Goal: Task Accomplishment & Management: Manage account settings

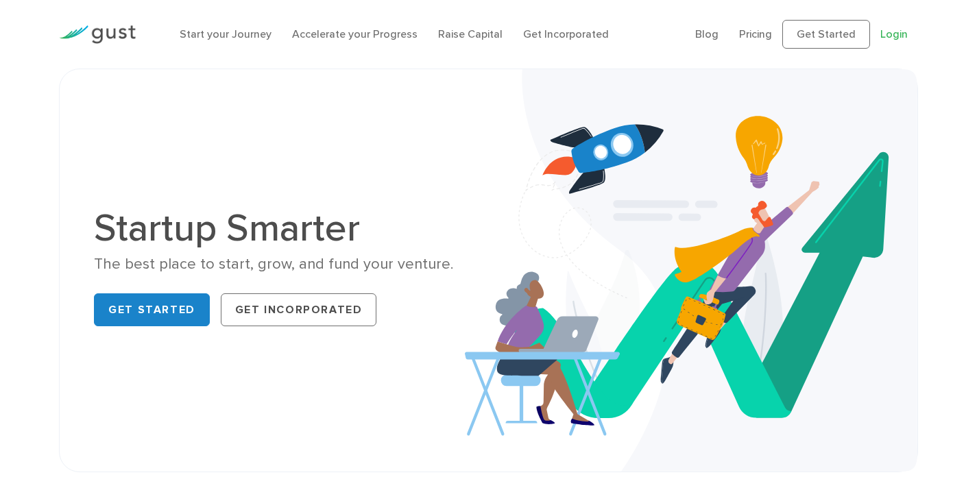
click at [894, 38] on link "Login" at bounding box center [893, 33] width 27 height 13
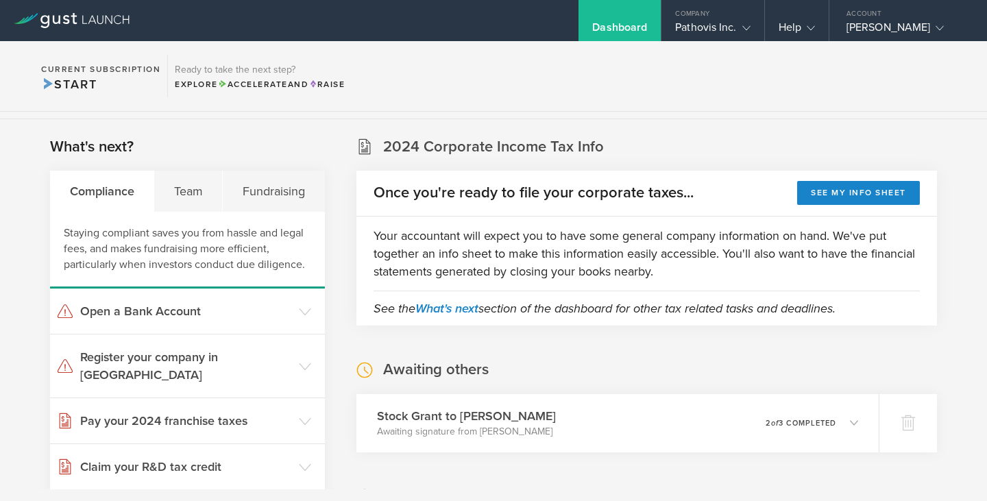
scroll to position [206, 0]
click at [170, 186] on div "Team" at bounding box center [188, 190] width 69 height 41
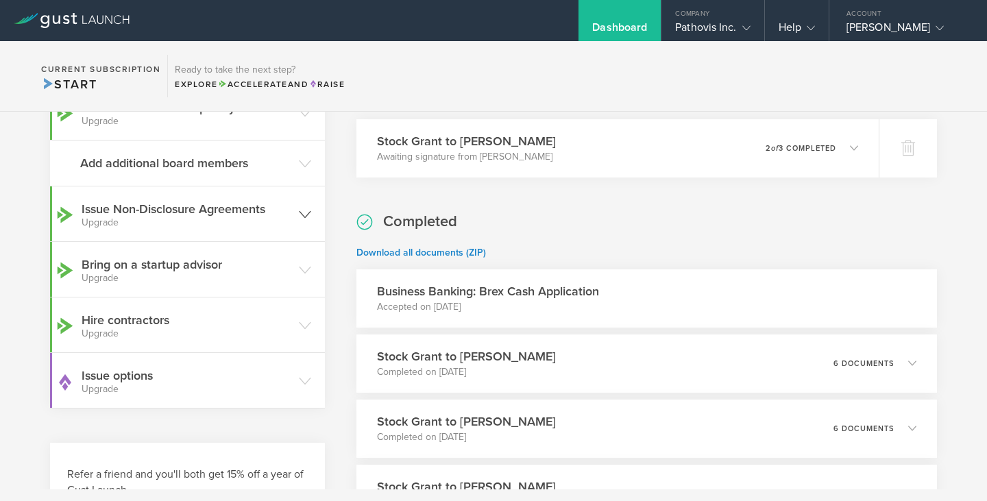
scroll to position [274, 0]
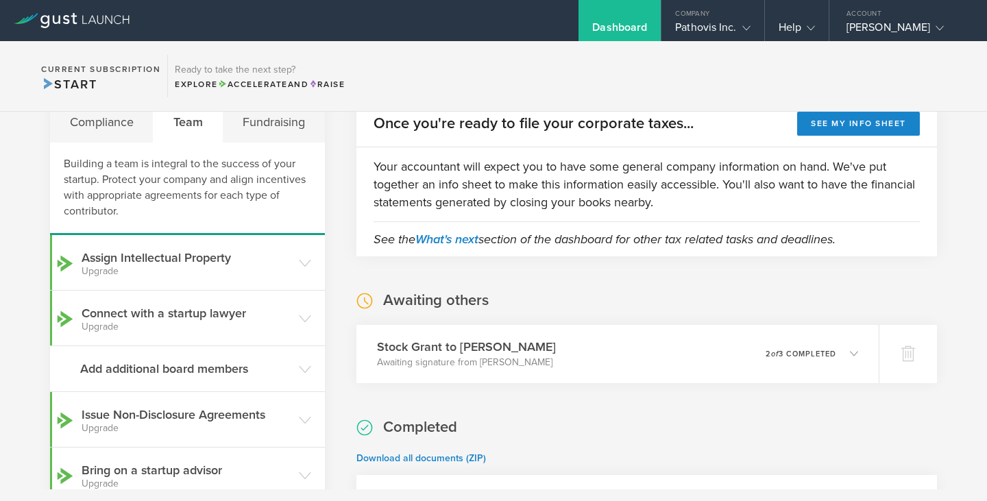
click at [278, 101] on section "Current Subscription Start Ready to take the next step? Explore Accelerate and …" at bounding box center [493, 76] width 987 height 71
click at [272, 126] on div "Fundraising" at bounding box center [273, 121] width 101 height 41
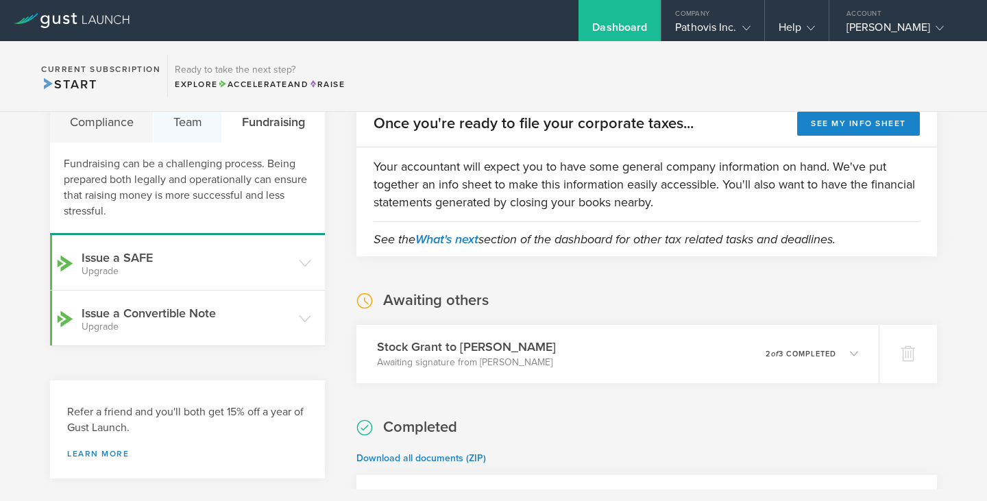
click at [194, 132] on div "Team" at bounding box center [188, 121] width 69 height 41
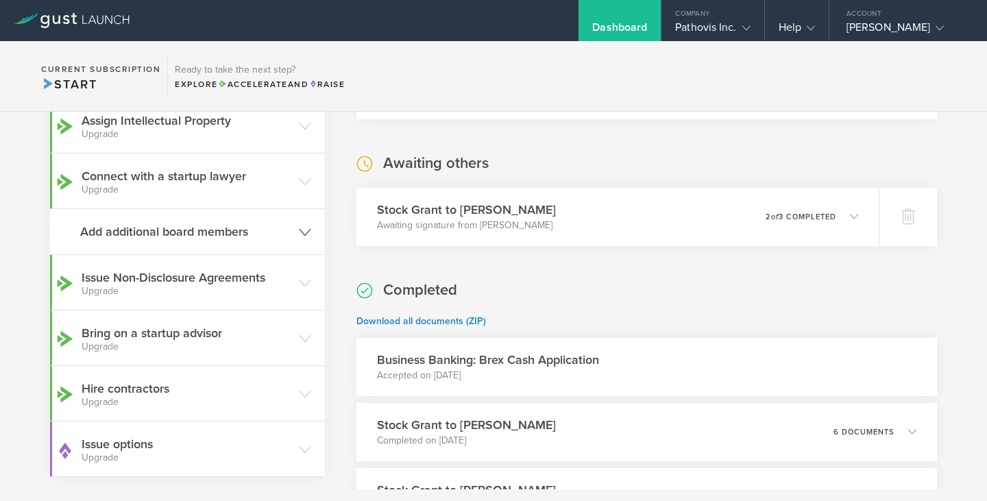
scroll to position [206, 0]
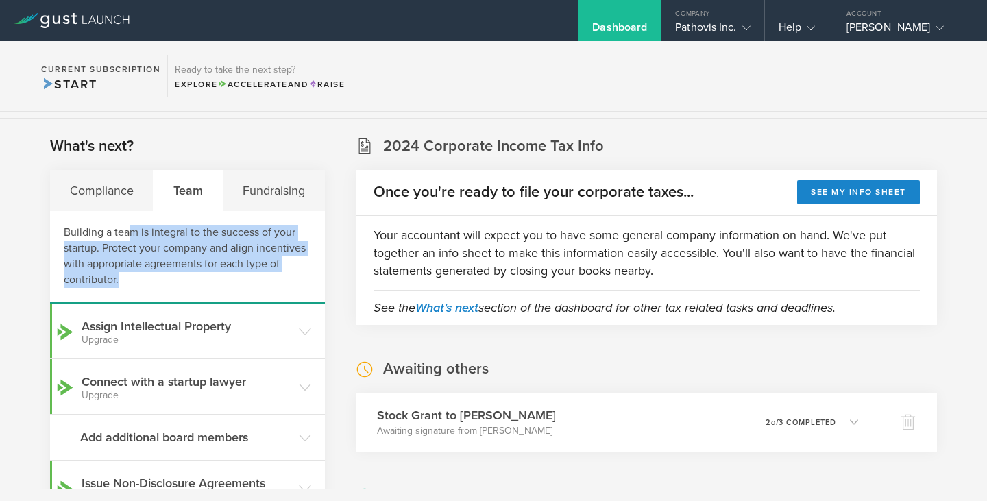
drag, startPoint x: 132, startPoint y: 231, endPoint x: 232, endPoint y: 285, distance: 113.8
click at [232, 285] on div "Building a team is integral to the success of your startup. Protect your compan…" at bounding box center [187, 257] width 275 height 93
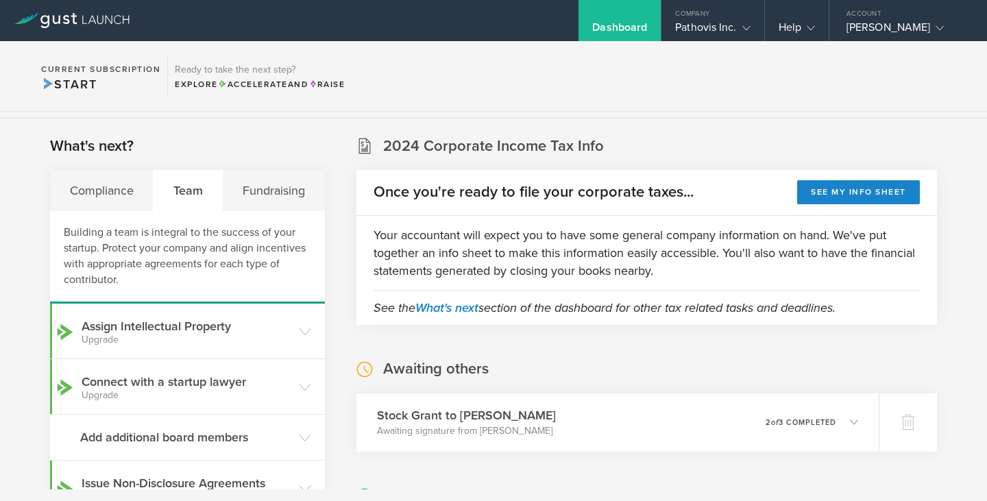
scroll to position [0, 0]
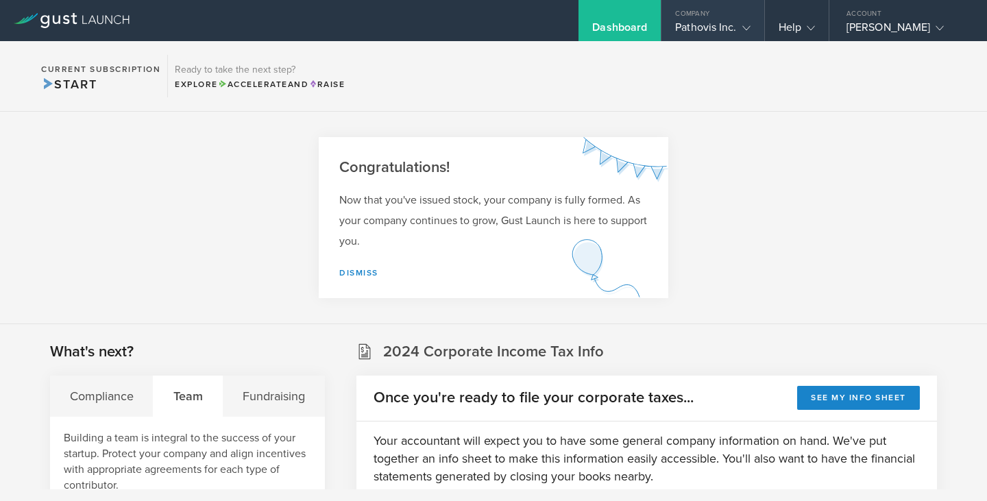
click at [744, 28] on polyline at bounding box center [746, 28] width 8 height 4
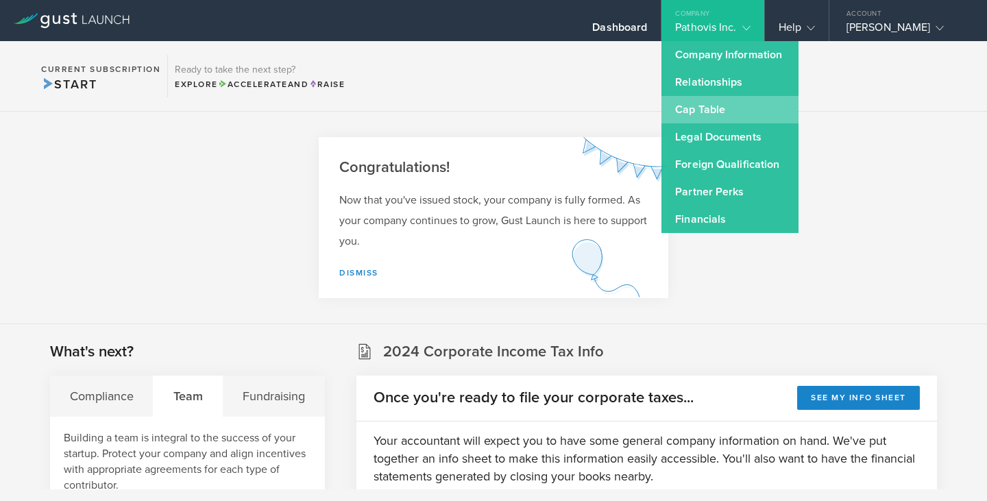
click at [713, 108] on link "Cap Table" at bounding box center [729, 109] width 137 height 27
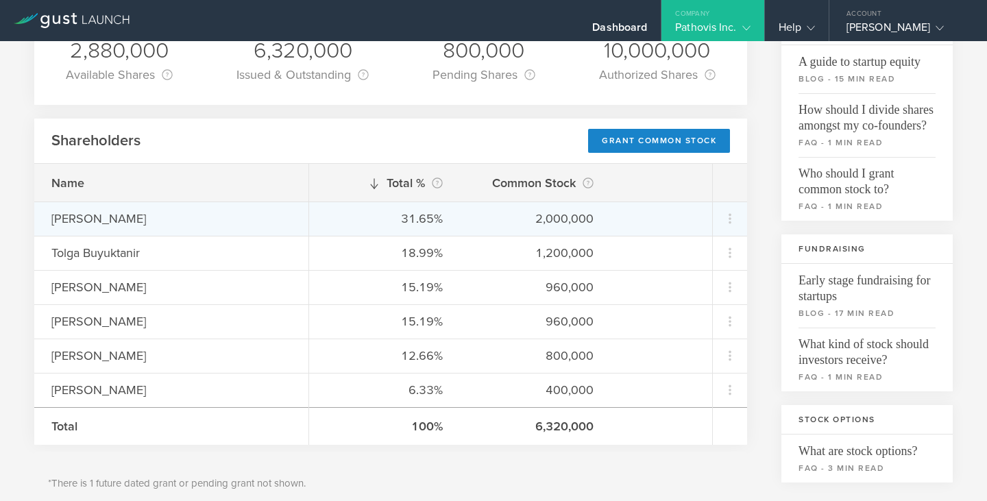
scroll to position [137, 0]
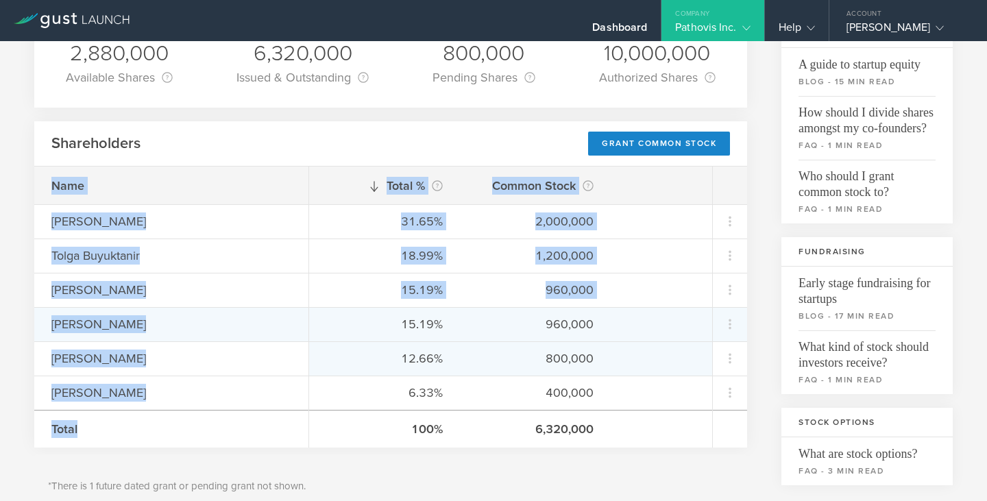
drag, startPoint x: 6, startPoint y: 190, endPoint x: 427, endPoint y: 347, distance: 449.3
click at [420, 347] on div "Cap Table Common Stock 2,880,000 Available Shares This is the number of shares …" at bounding box center [493, 468] width 987 height 1129
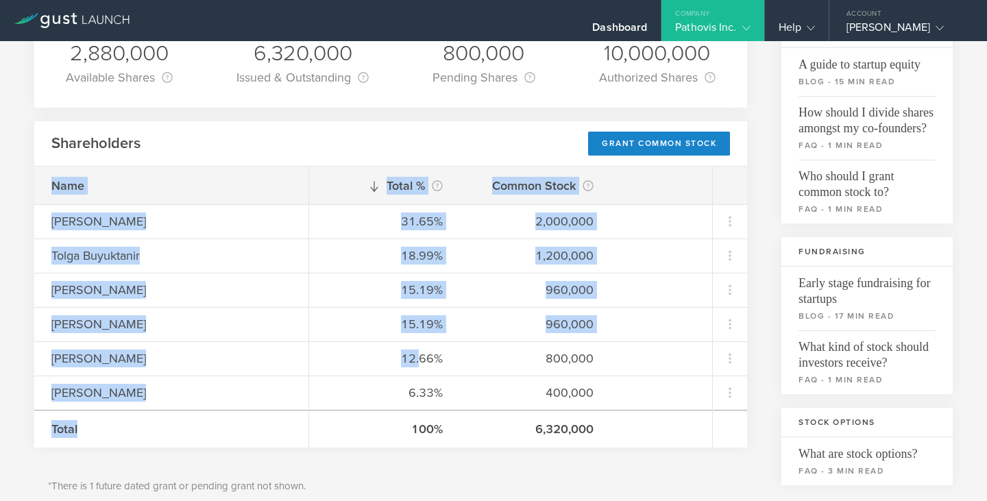
click at [554, 472] on div "*There is 1 future dated grant or pending grant not shown." at bounding box center [390, 486] width 713 height 64
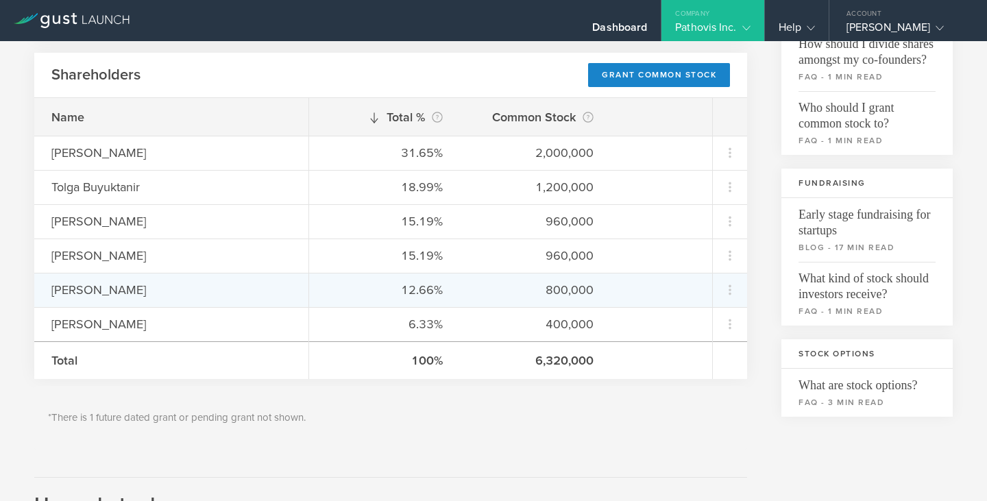
scroll to position [0, 0]
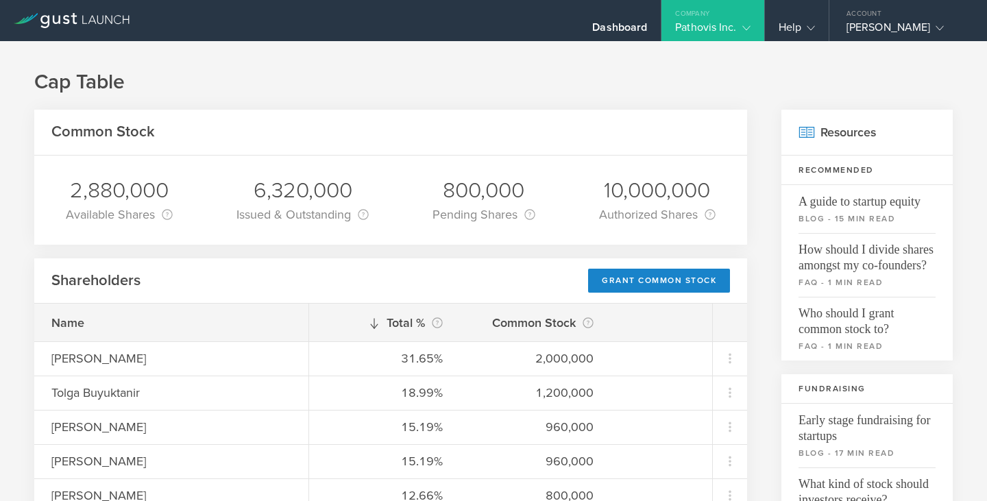
click at [696, 29] on div "Pathovis Inc." at bounding box center [712, 31] width 75 height 21
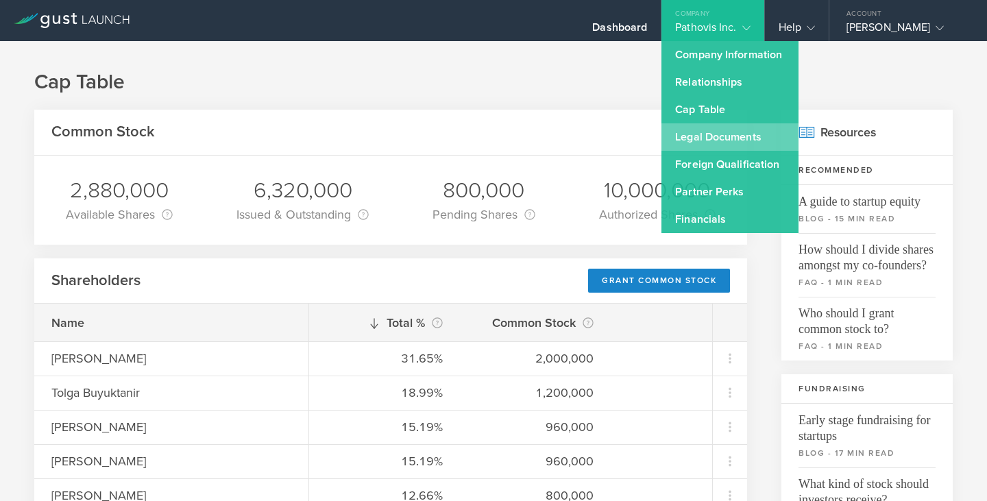
click at [714, 136] on link "Legal Documents" at bounding box center [729, 136] width 137 height 27
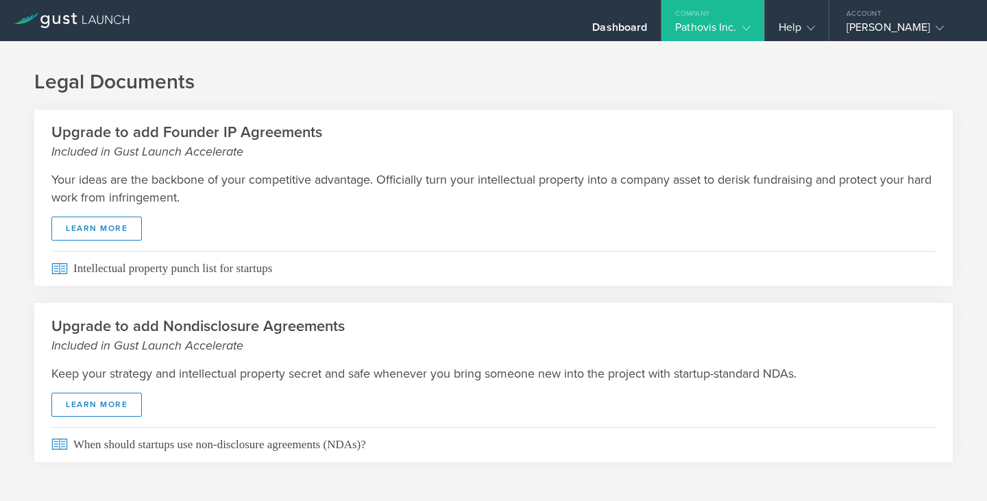
scroll to position [12, 0]
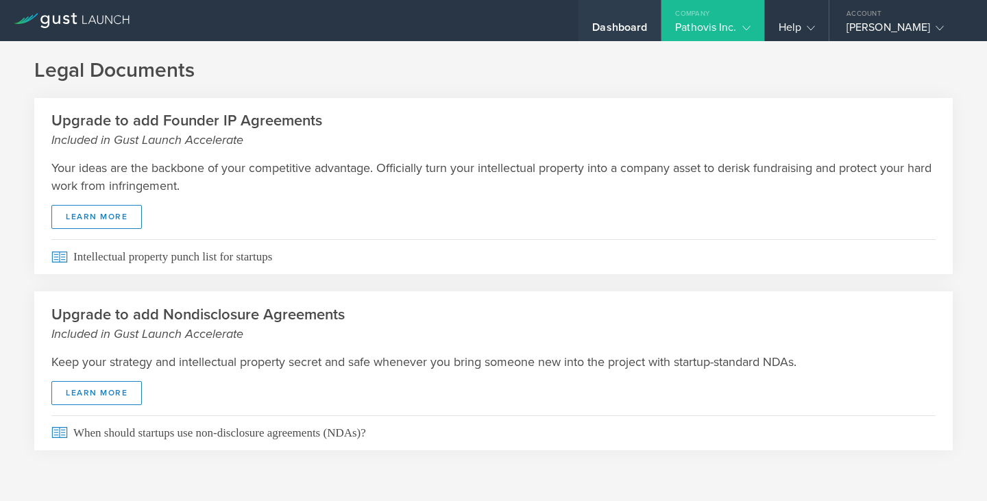
click at [623, 2] on div "Dashboard" at bounding box center [619, 20] width 82 height 41
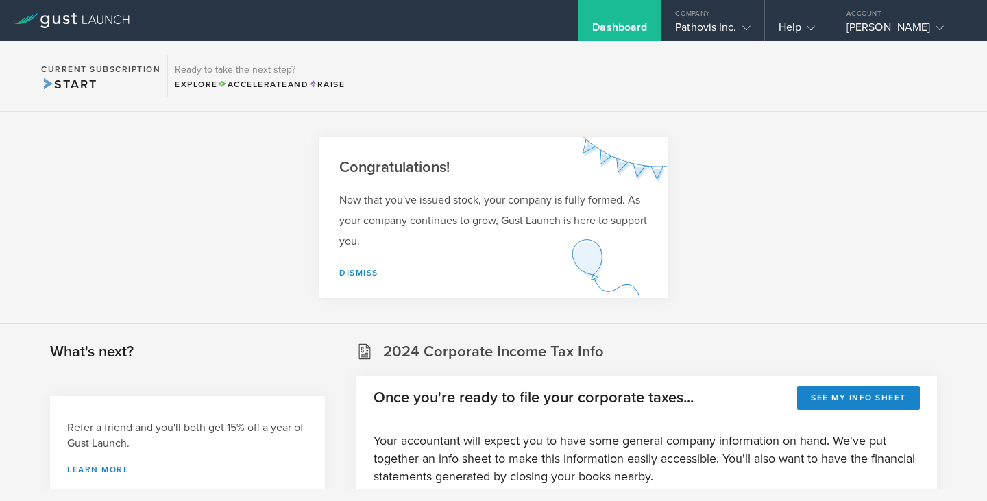
click at [622, 18] on div "Dashboard" at bounding box center [619, 20] width 82 height 41
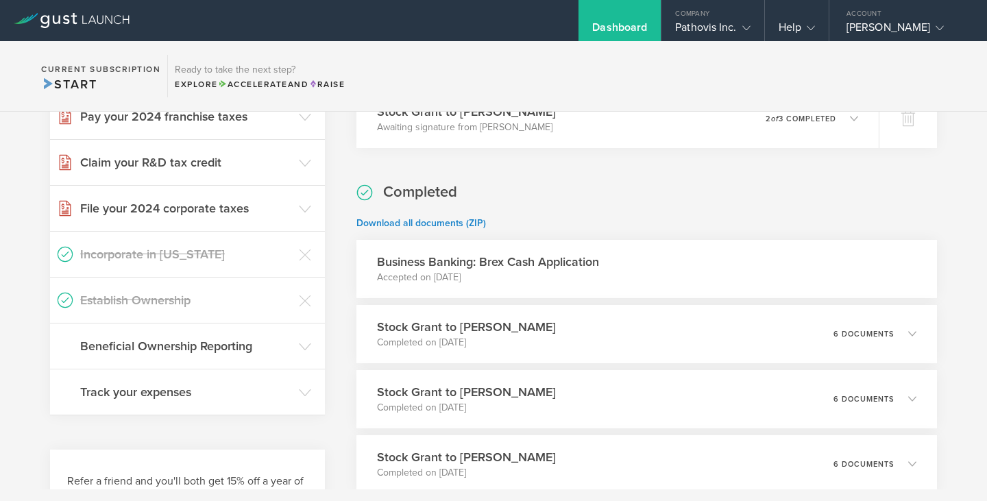
scroll to position [372, 0]
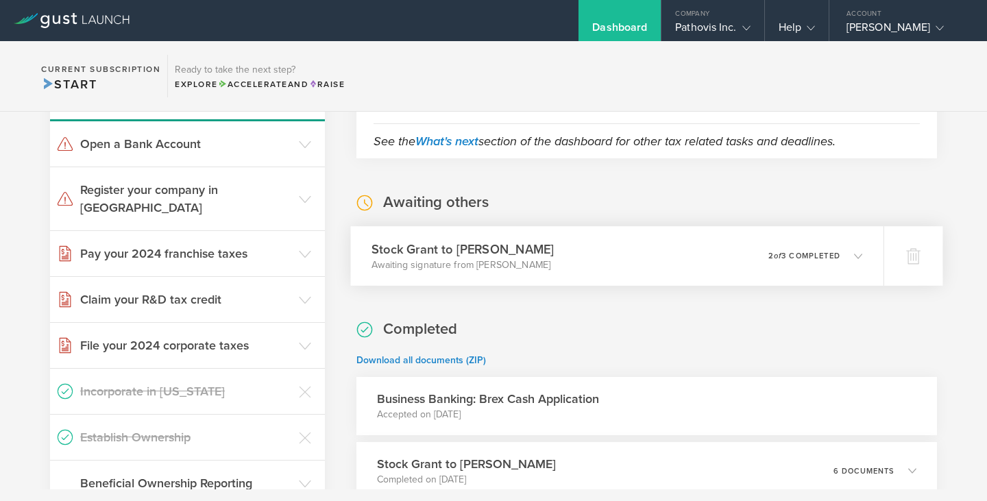
click at [492, 248] on h3 "Stock Grant to Soudeh Yaghouti" at bounding box center [462, 249] width 182 height 19
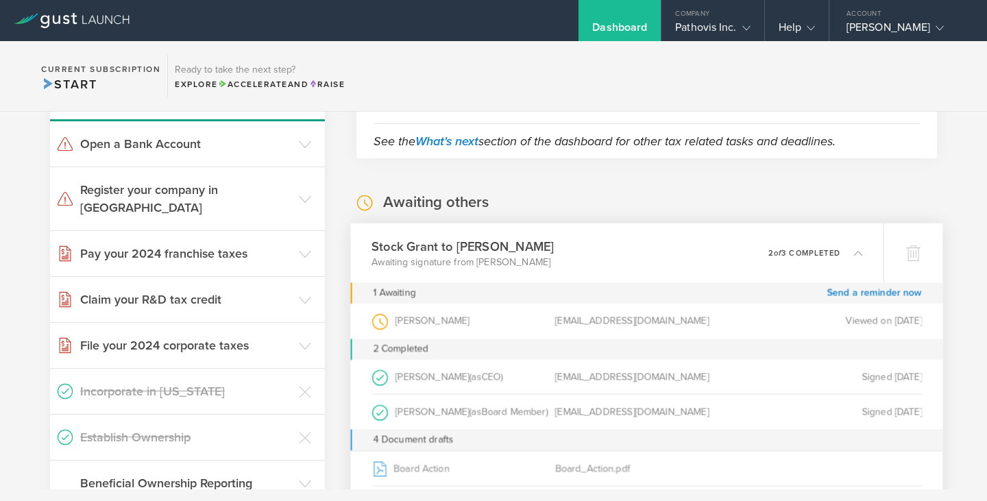
click at [426, 376] on div "Murat Baday (as CEO )" at bounding box center [463, 376] width 184 height 34
click at [579, 326] on div "soudeh.yaghouti@gmail.com" at bounding box center [646, 321] width 184 height 35
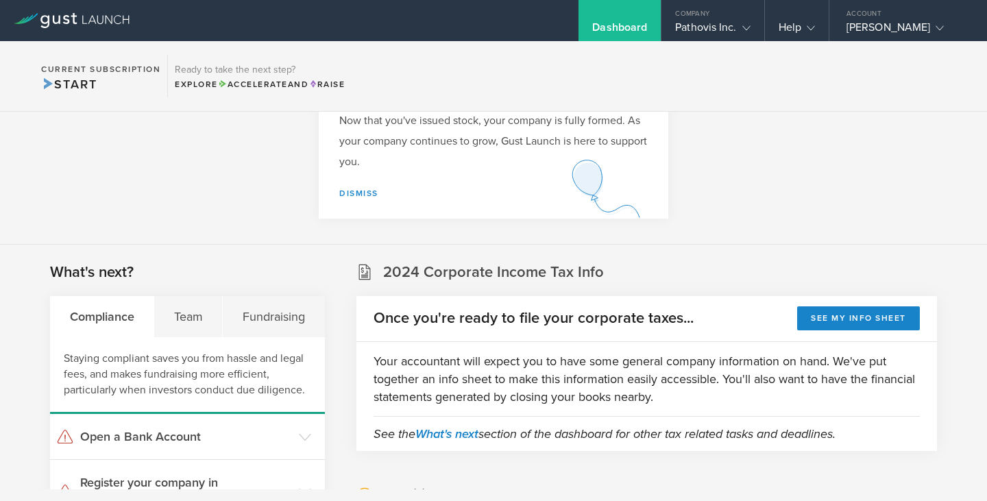
scroll to position [29, 0]
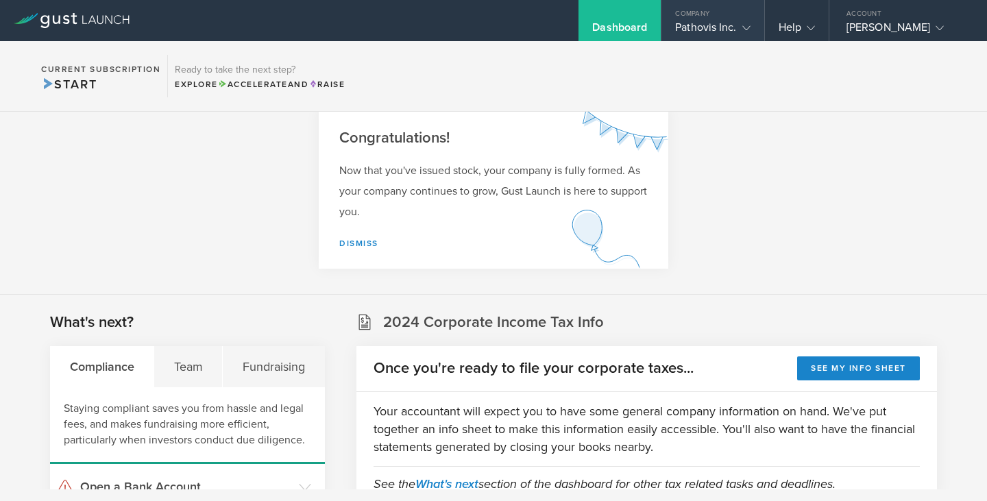
click at [714, 29] on div "Pathovis Inc." at bounding box center [712, 31] width 75 height 21
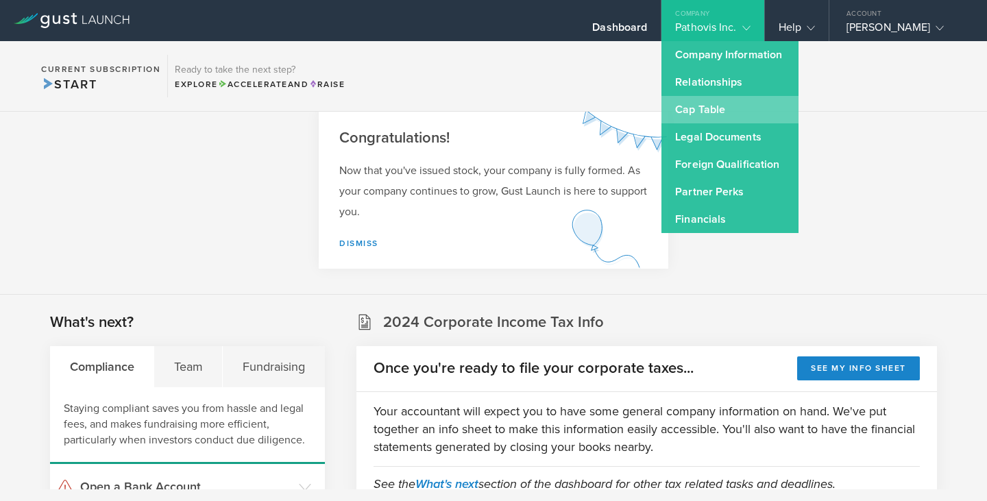
click at [721, 108] on link "Cap Table" at bounding box center [729, 109] width 137 height 27
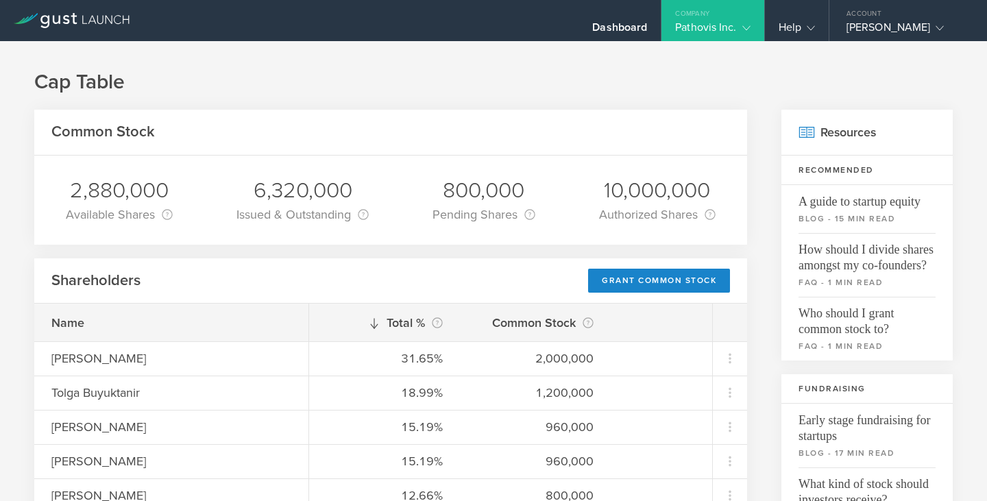
click at [750, 36] on div "Pathovis Inc." at bounding box center [712, 31] width 102 height 21
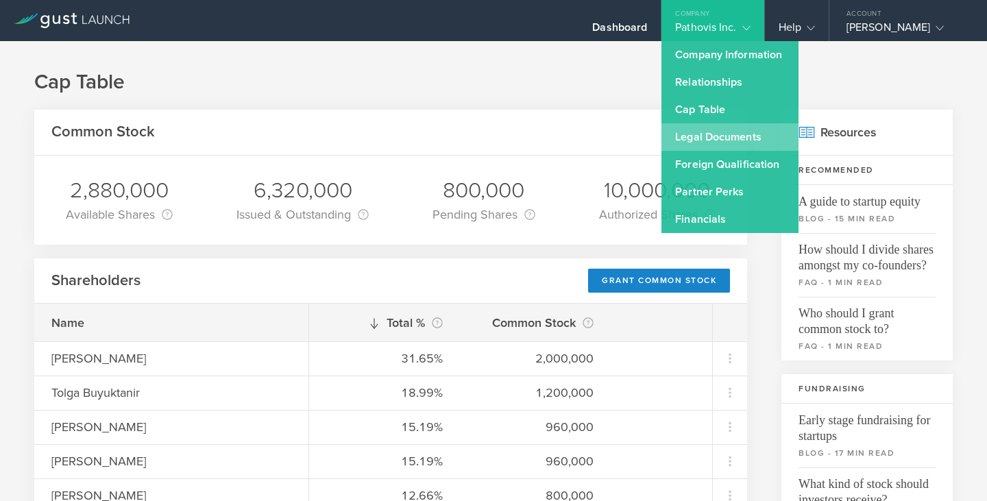
click at [719, 134] on link "Legal Documents" at bounding box center [729, 136] width 137 height 27
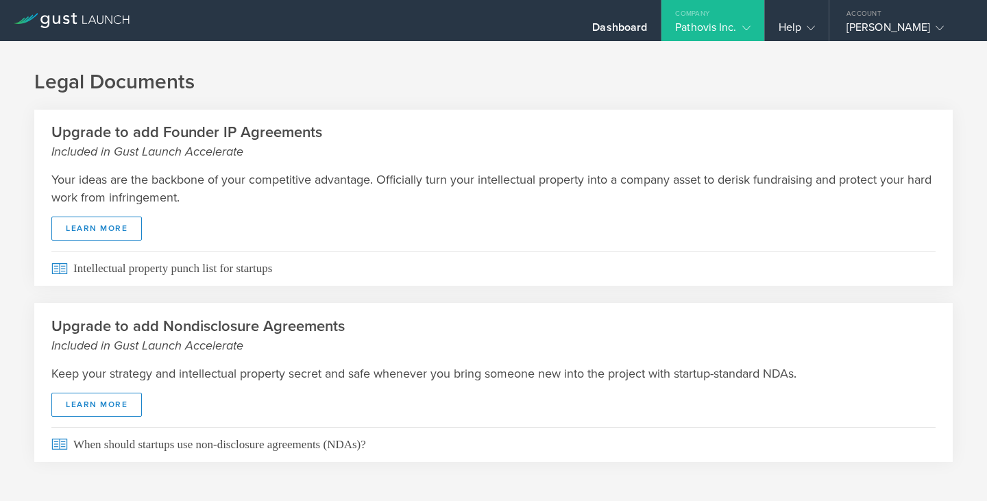
scroll to position [12, 0]
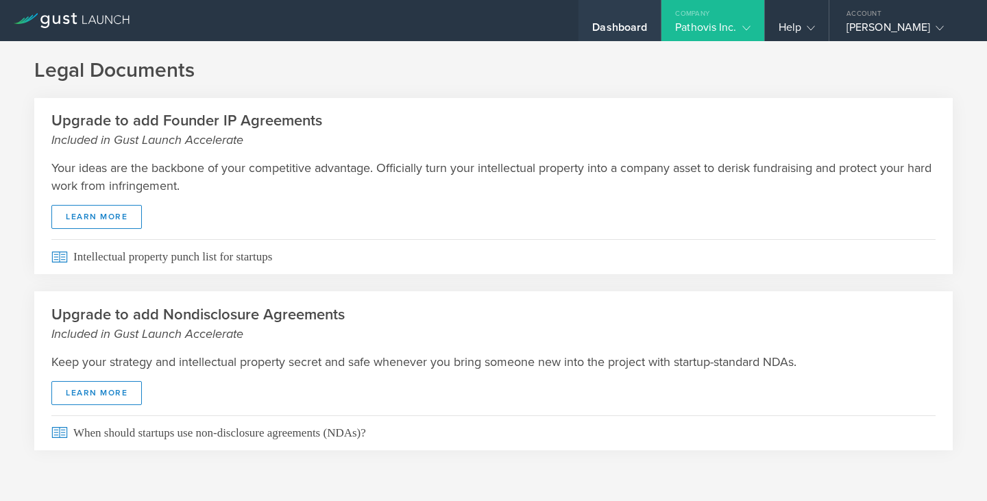
click at [648, 27] on div "Dashboard" at bounding box center [619, 20] width 82 height 41
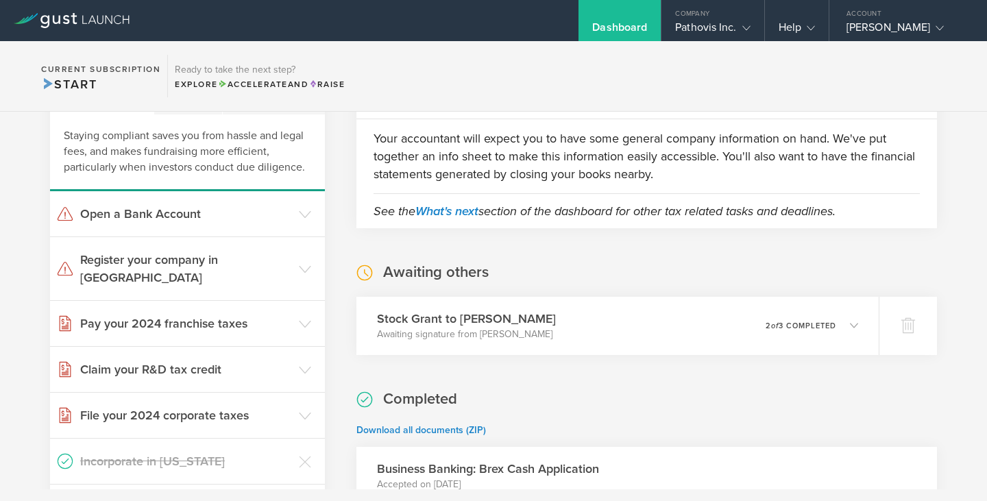
scroll to position [343, 0]
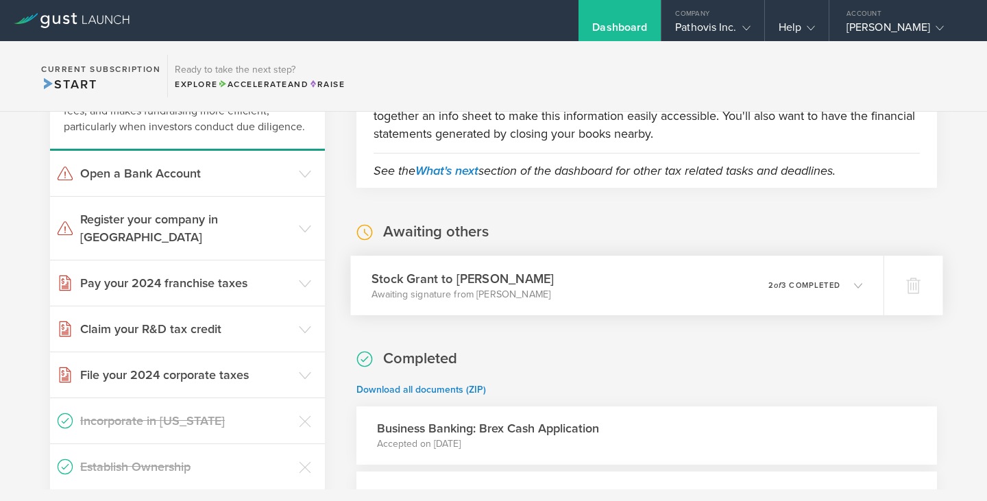
click at [469, 276] on h3 "Stock Grant to Soudeh Yaghouti" at bounding box center [462, 278] width 182 height 19
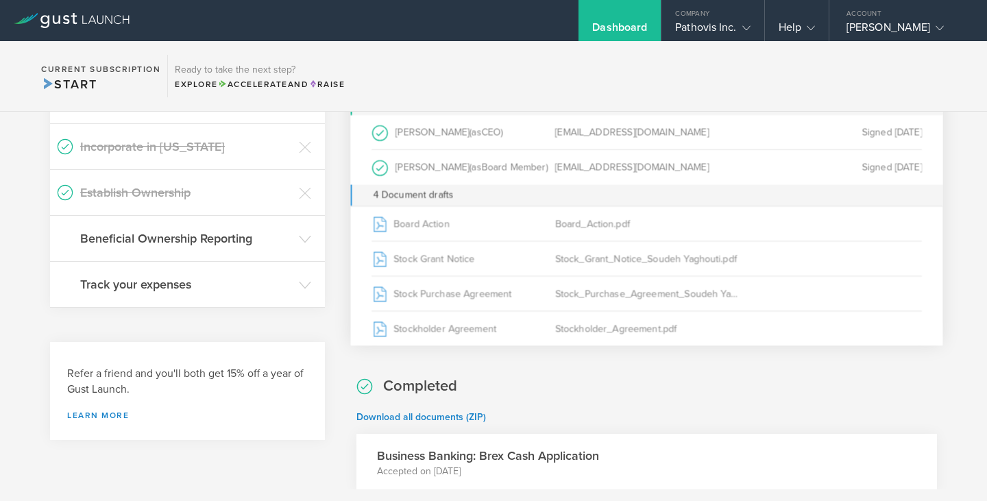
scroll to position [548, 0]
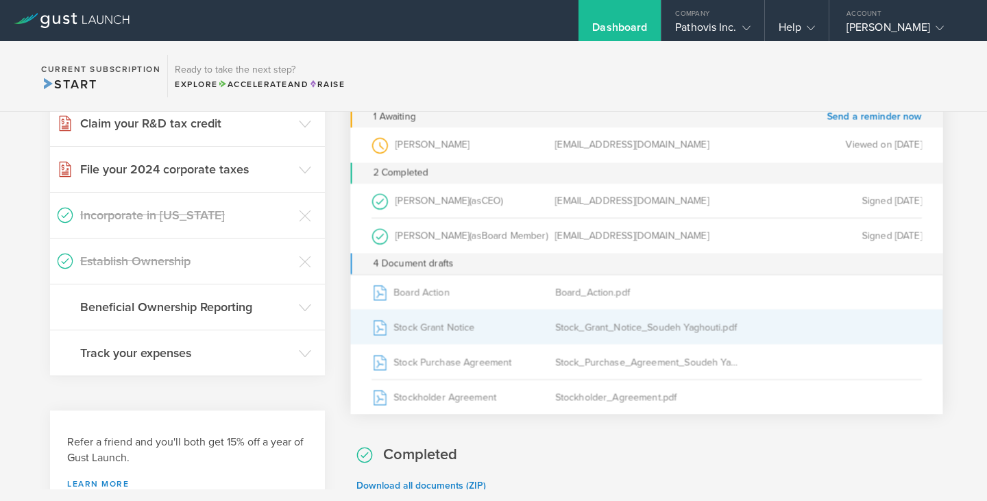
click at [604, 332] on div "Stock_Grant_Notice_Soudeh Yaghouti.pdf" at bounding box center [646, 327] width 184 height 34
